Goal: Information Seeking & Learning: Learn about a topic

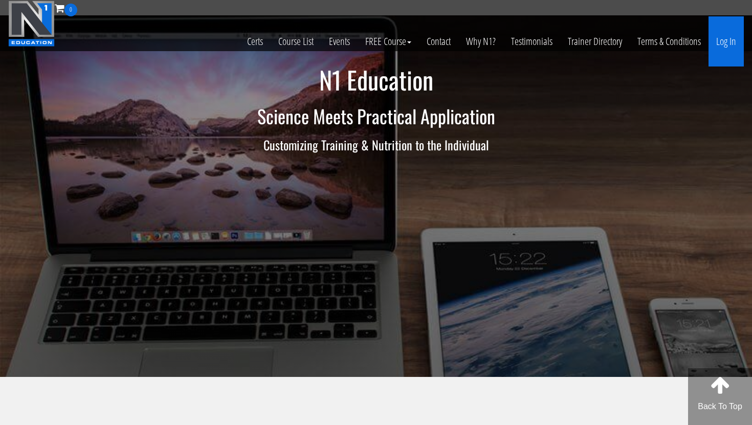
click at [726, 40] on link "Log In" at bounding box center [725, 41] width 35 height 50
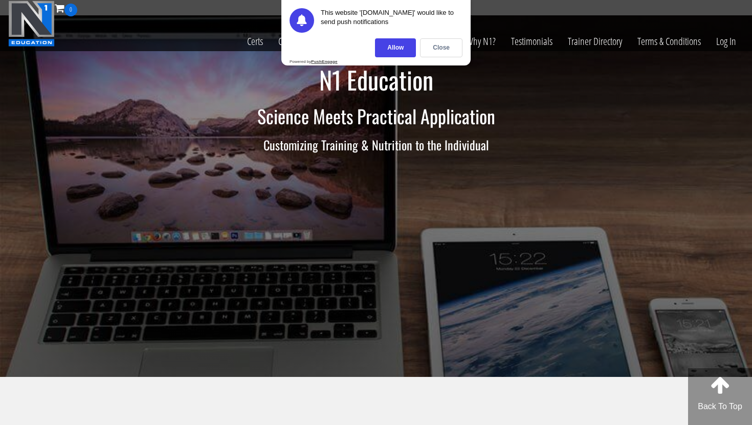
click at [436, 38] on div "This website 'n1.education' would like to send push notifications Allow Close P…" at bounding box center [375, 32] width 189 height 65
click at [441, 43] on div "Close" at bounding box center [441, 47] width 42 height 19
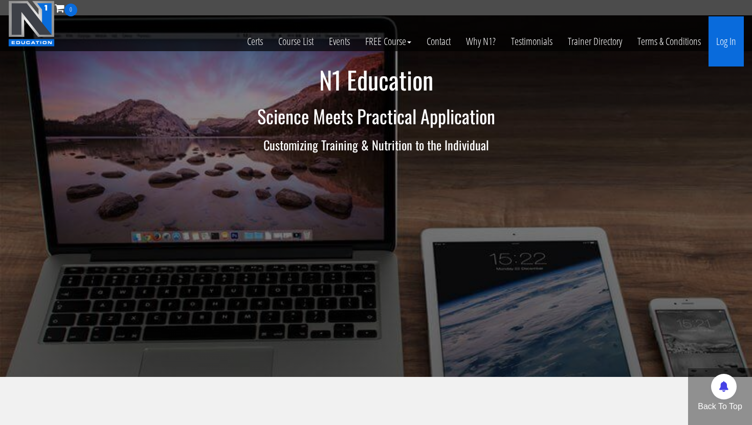
click at [726, 40] on link "Log In" at bounding box center [725, 41] width 35 height 50
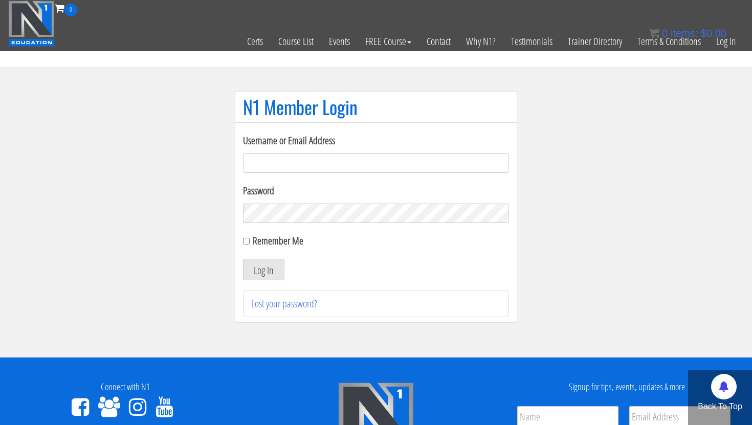
click at [286, 170] on input "Username or Email Address" at bounding box center [376, 162] width 266 height 19
type input "[EMAIL_ADDRESS][DOMAIN_NAME]"
click at [263, 273] on button "Log In" at bounding box center [263, 269] width 41 height 21
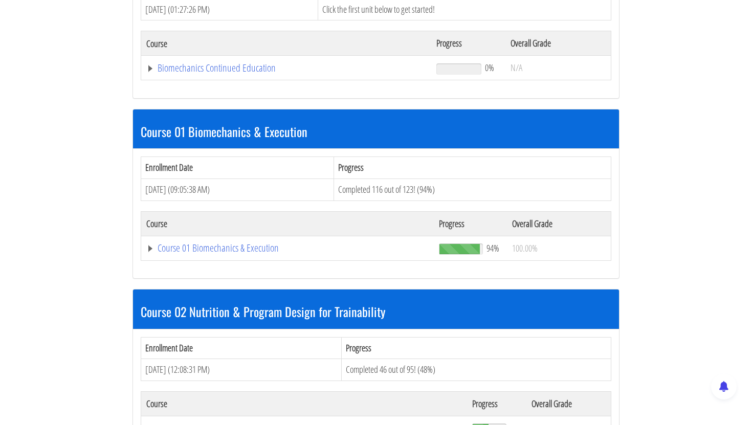
scroll to position [610, 0]
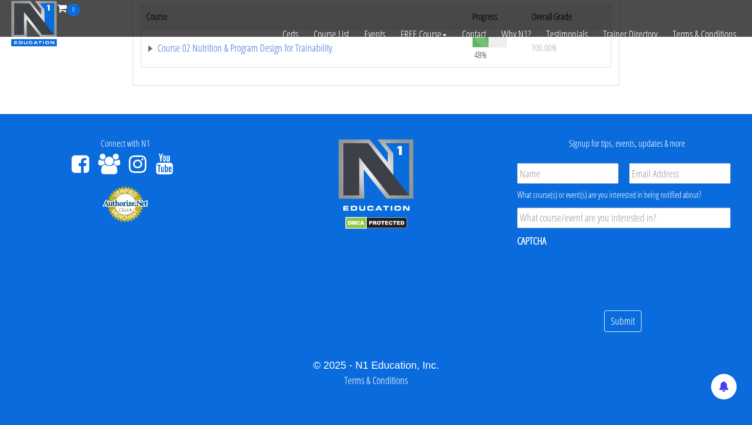
drag, startPoint x: 513, startPoint y: 162, endPoint x: 544, endPoint y: 406, distance: 246.4
click at [544, 406] on footer "Connect with N1 Signup for tips, events, updates & more Name * Email * Product …" at bounding box center [376, 269] width 752 height 311
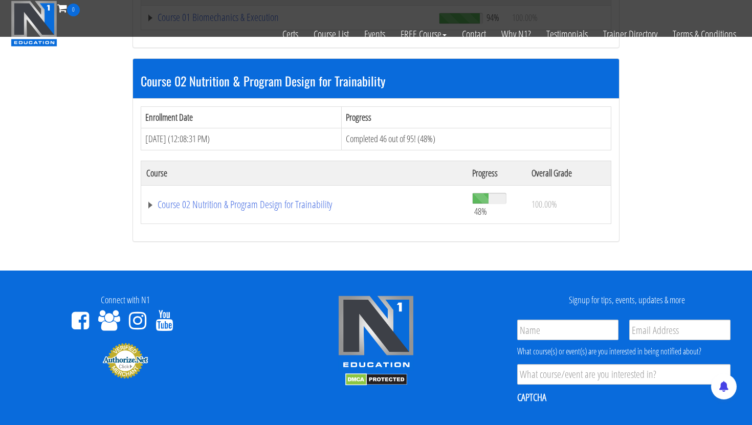
scroll to position [422, 0]
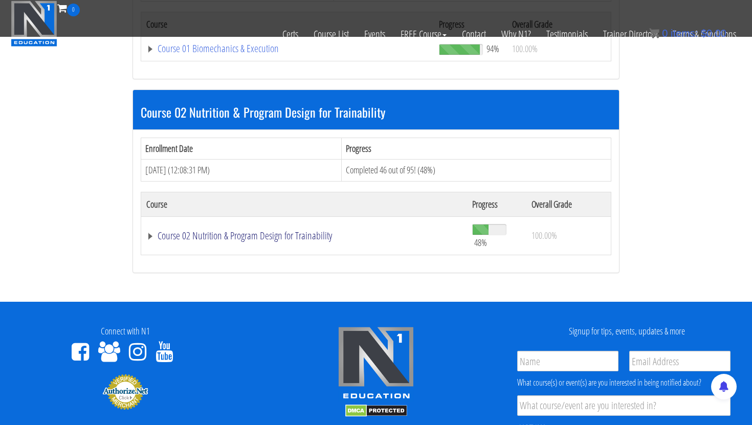
click at [243, 234] on link "Course 02 Nutrition & Program Design for Trainability" at bounding box center [304, 236] width 316 height 10
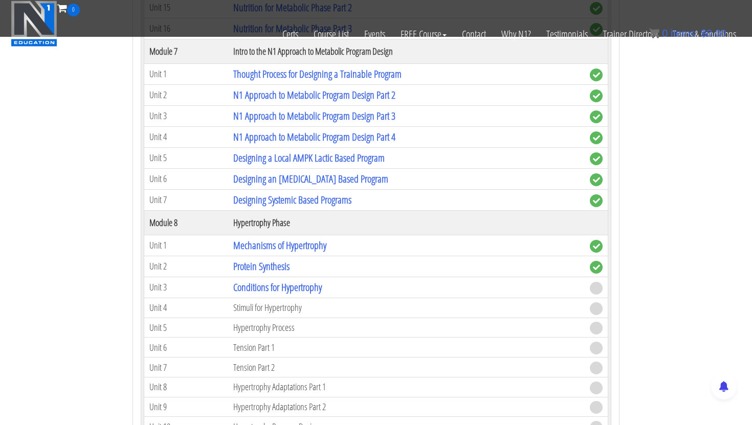
scroll to position [1693, 0]
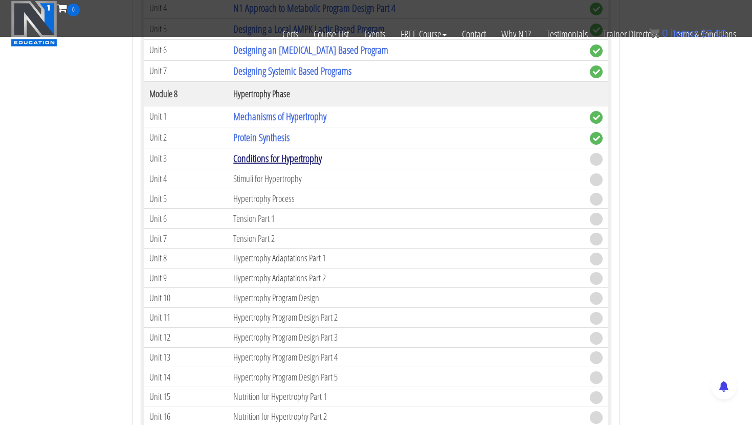
click at [276, 161] on link "Conditions for Hypertrophy" at bounding box center [277, 158] width 88 height 14
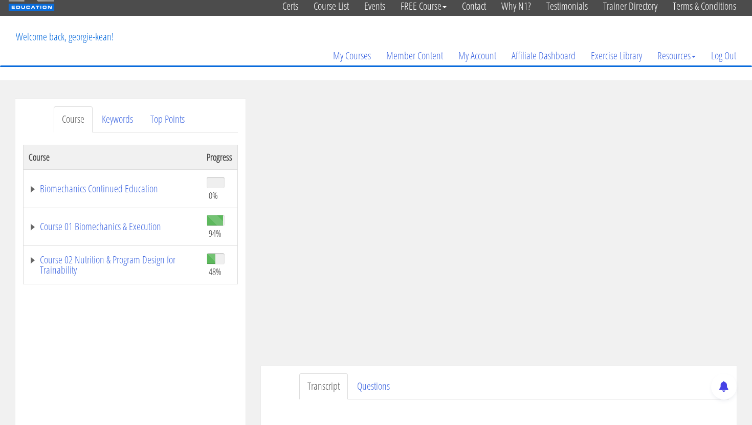
scroll to position [73, 0]
